Goal: Navigation & Orientation: Find specific page/section

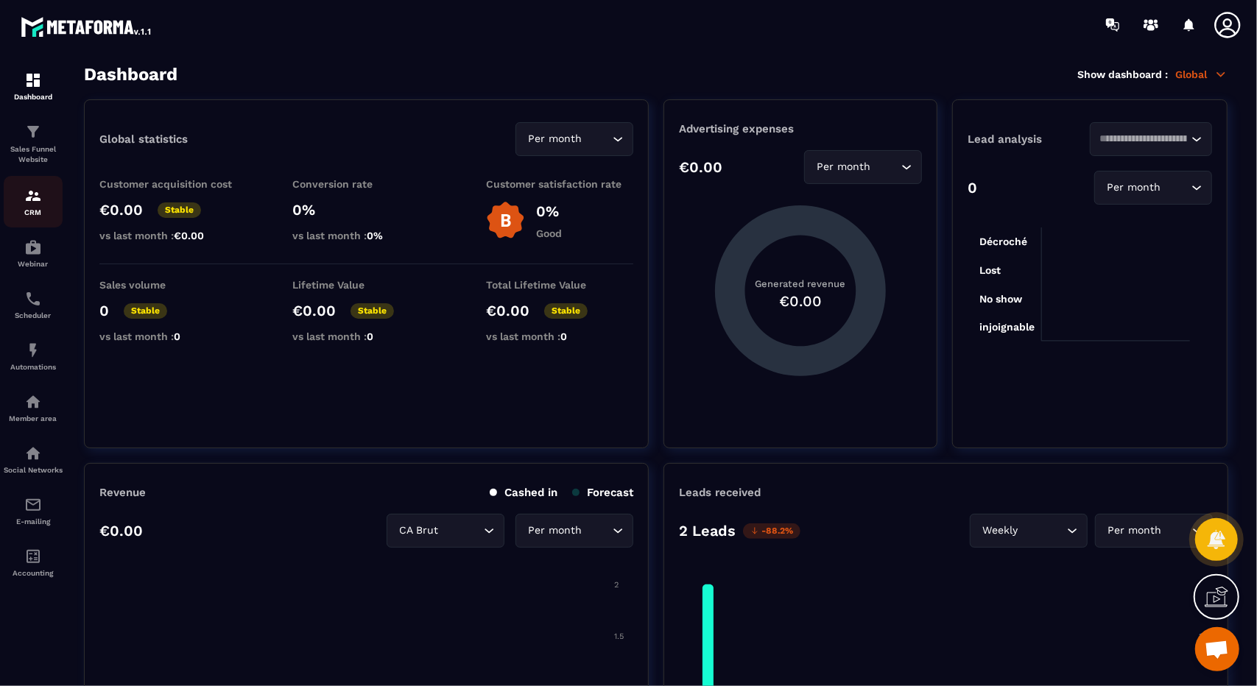
click at [60, 204] on div "CRM" at bounding box center [33, 201] width 59 height 29
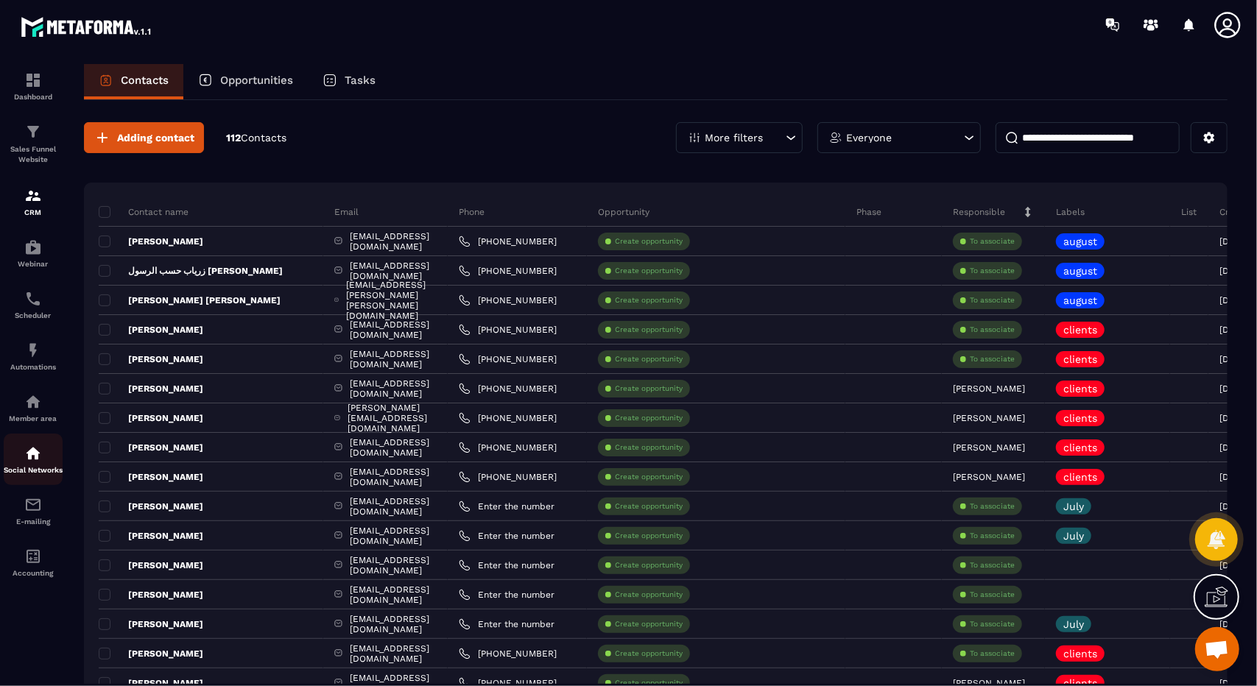
click at [41, 471] on p "Social Networks" at bounding box center [33, 470] width 59 height 8
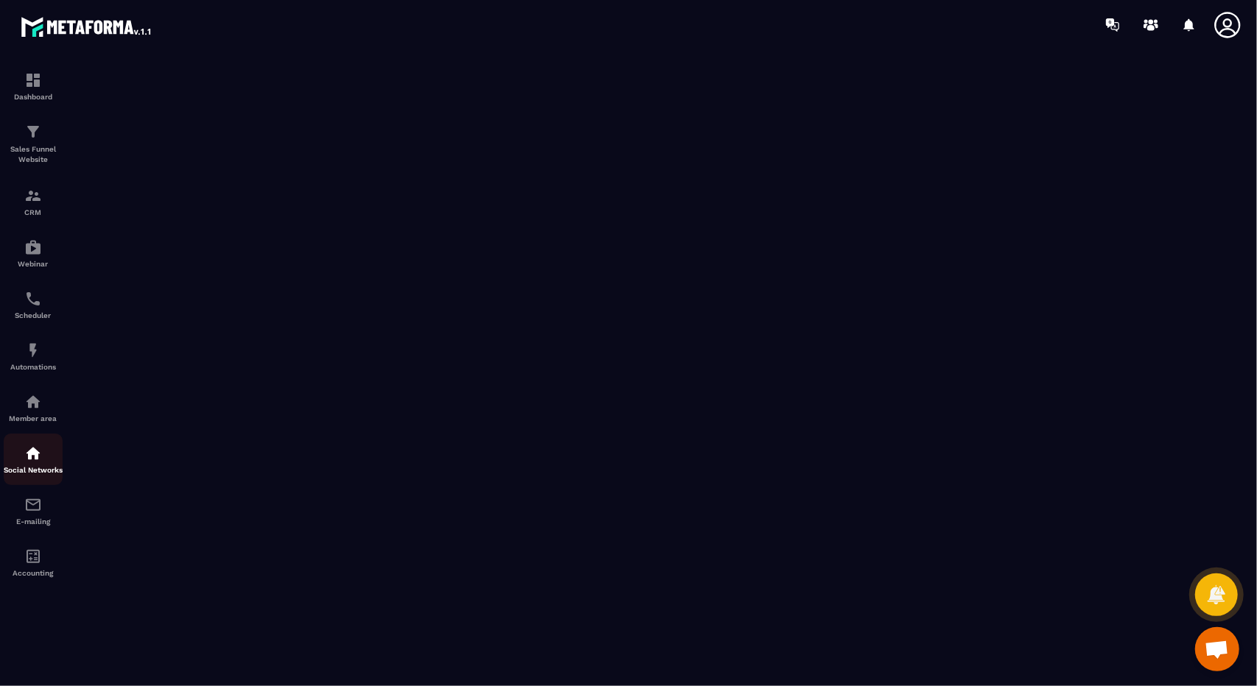
click at [21, 438] on link "Social Networks" at bounding box center [33, 460] width 59 height 52
click at [32, 411] on img at bounding box center [33, 402] width 18 height 18
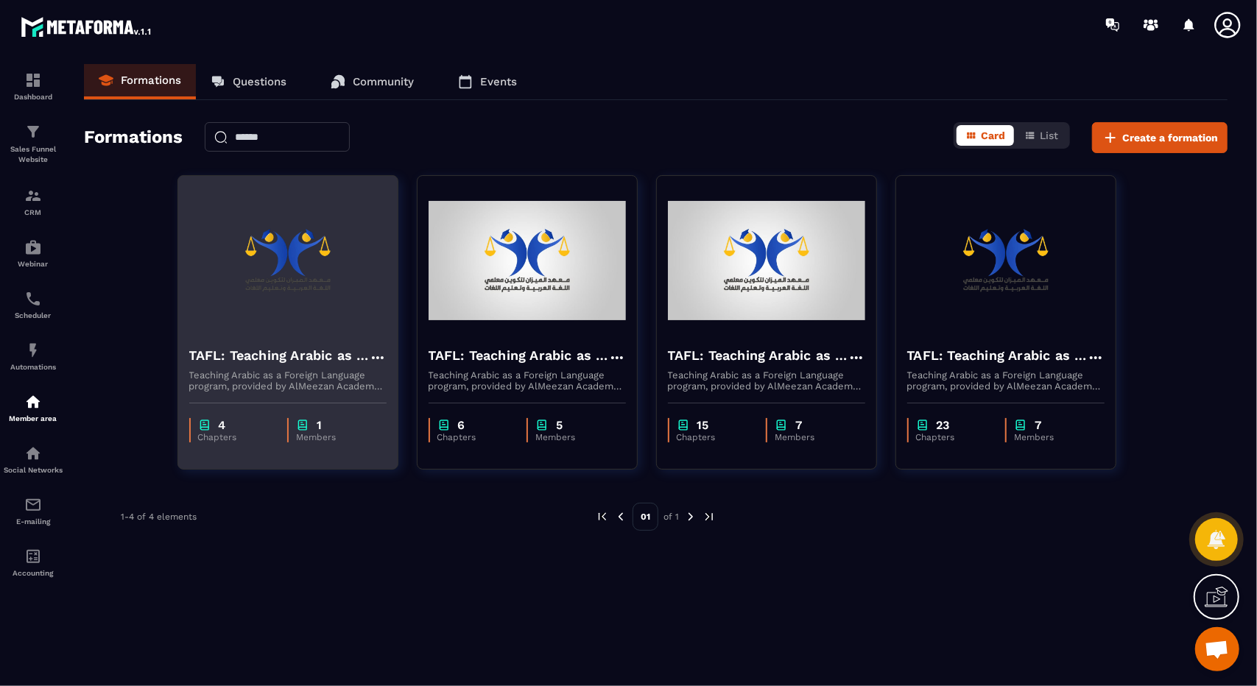
click at [353, 300] on img at bounding box center [287, 260] width 197 height 147
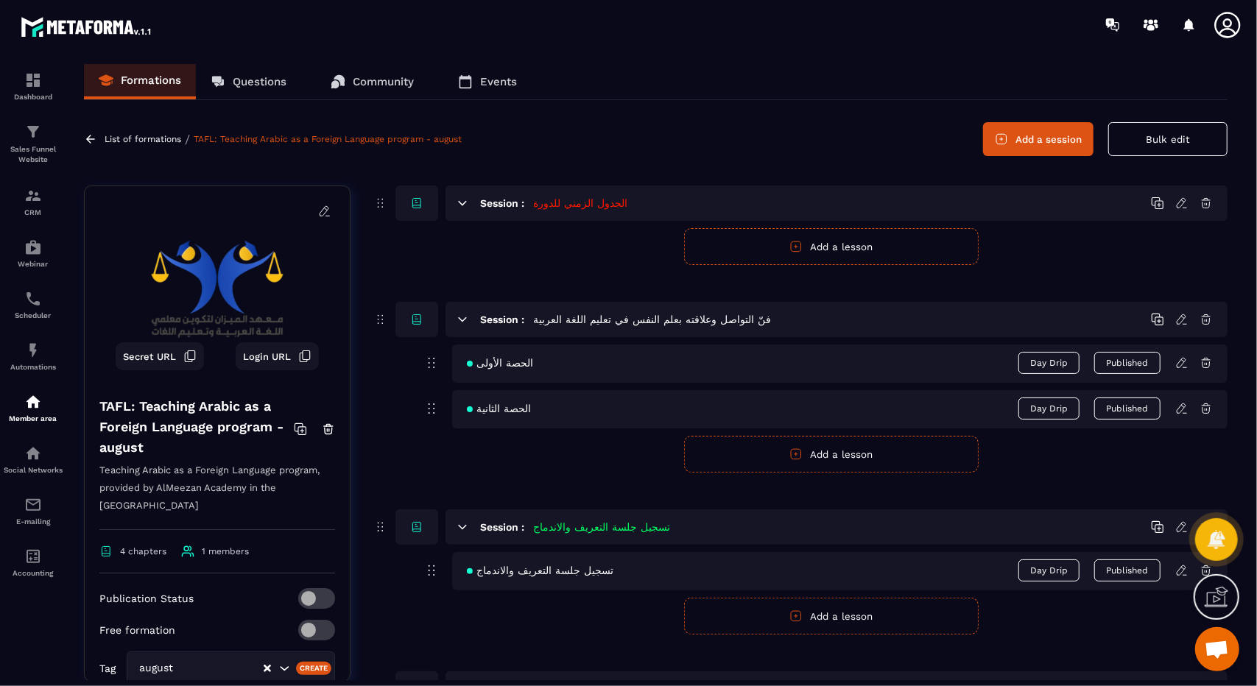
click at [183, 360] on icon at bounding box center [189, 356] width 13 height 13
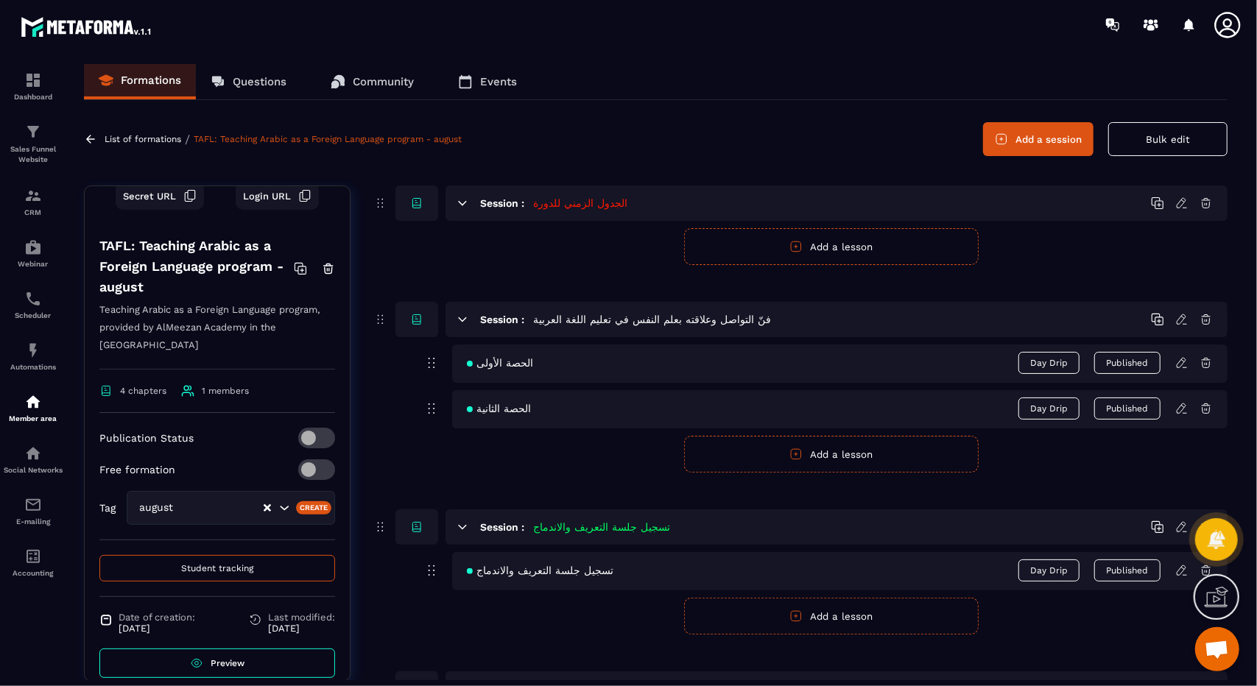
click at [789, 10] on div at bounding box center [715, 24] width 1084 height 49
click at [589, 652] on div "Session : [DEMOGRAPHIC_DATA] للدورة Publish Cancel Add a lesson Session : فنّ ا…" at bounding box center [800, 468] width 855 height 565
click at [33, 212] on p "CRM" at bounding box center [33, 212] width 59 height 8
